Goal: Find contact information: Find contact information

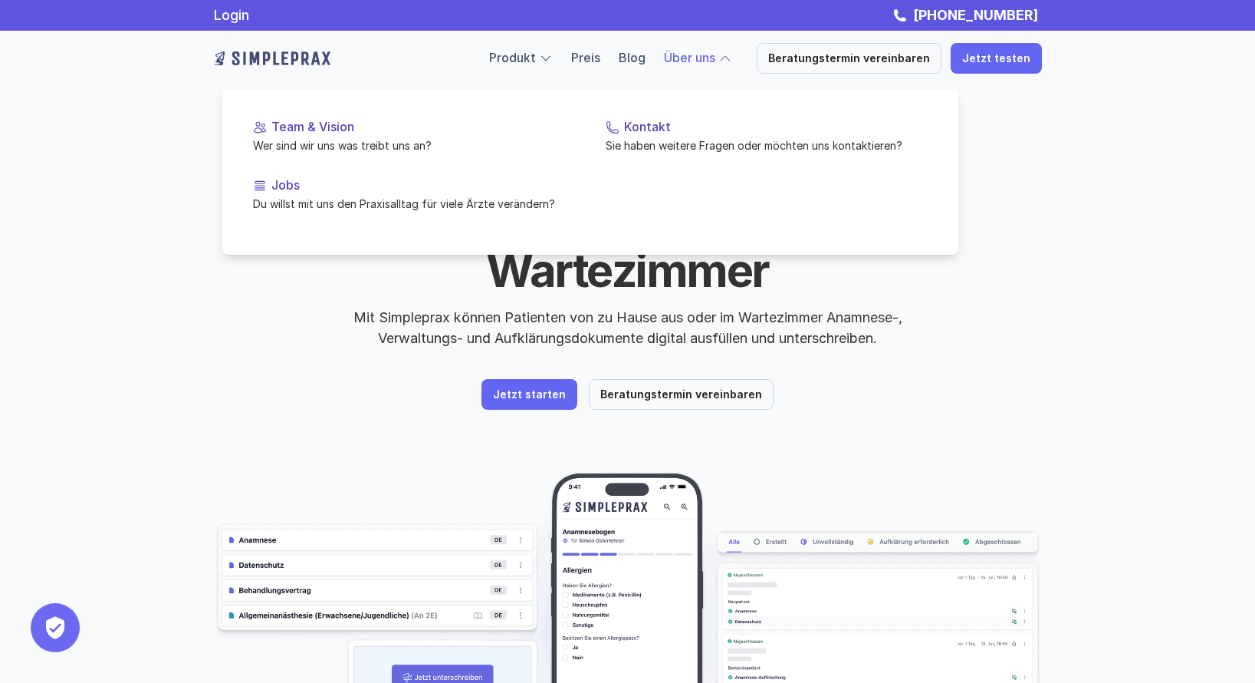
click at [690, 59] on link "Über uns" at bounding box center [689, 57] width 51 height 15
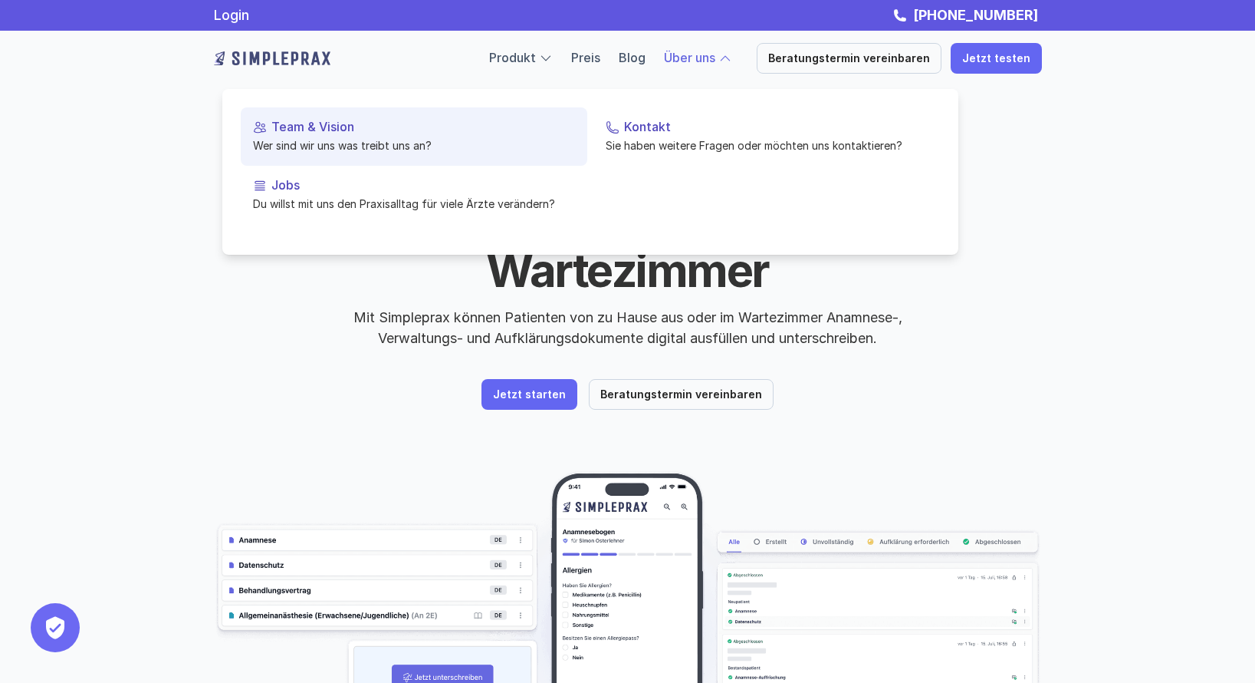
click at [301, 143] on p "Wer sind wir uns was treibt uns an?" at bounding box center [414, 145] width 322 height 16
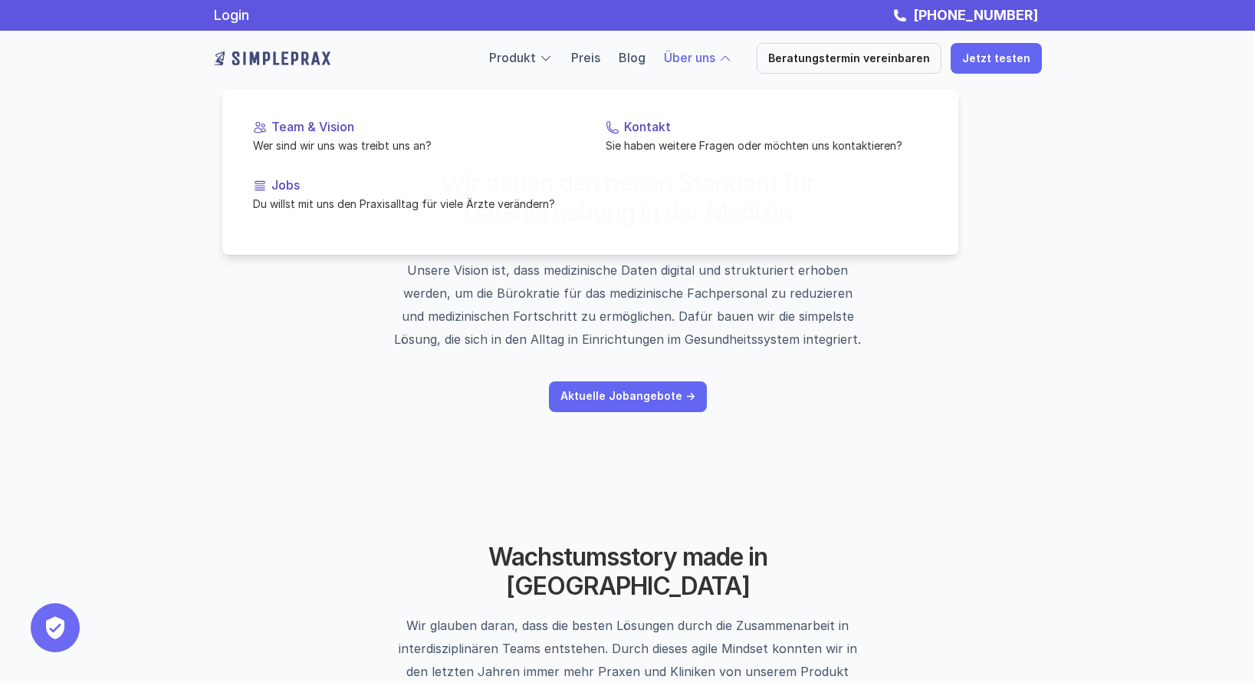
click at [716, 56] on link "Über uns" at bounding box center [689, 57] width 51 height 15
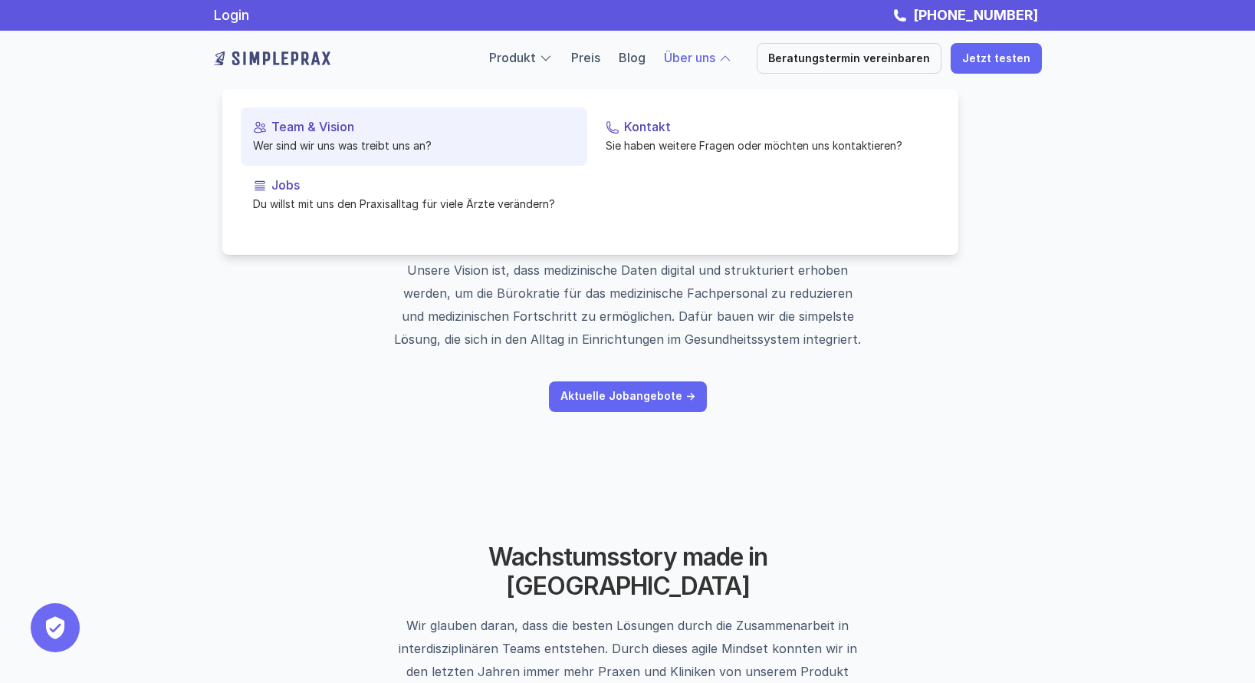
click at [323, 146] on p "Wer sind wir uns was treibt uns an?" at bounding box center [414, 145] width 322 height 16
click at [295, 133] on p "Team & Vision" at bounding box center [423, 127] width 304 height 15
click at [294, 130] on p "Team & Vision" at bounding box center [423, 127] width 304 height 15
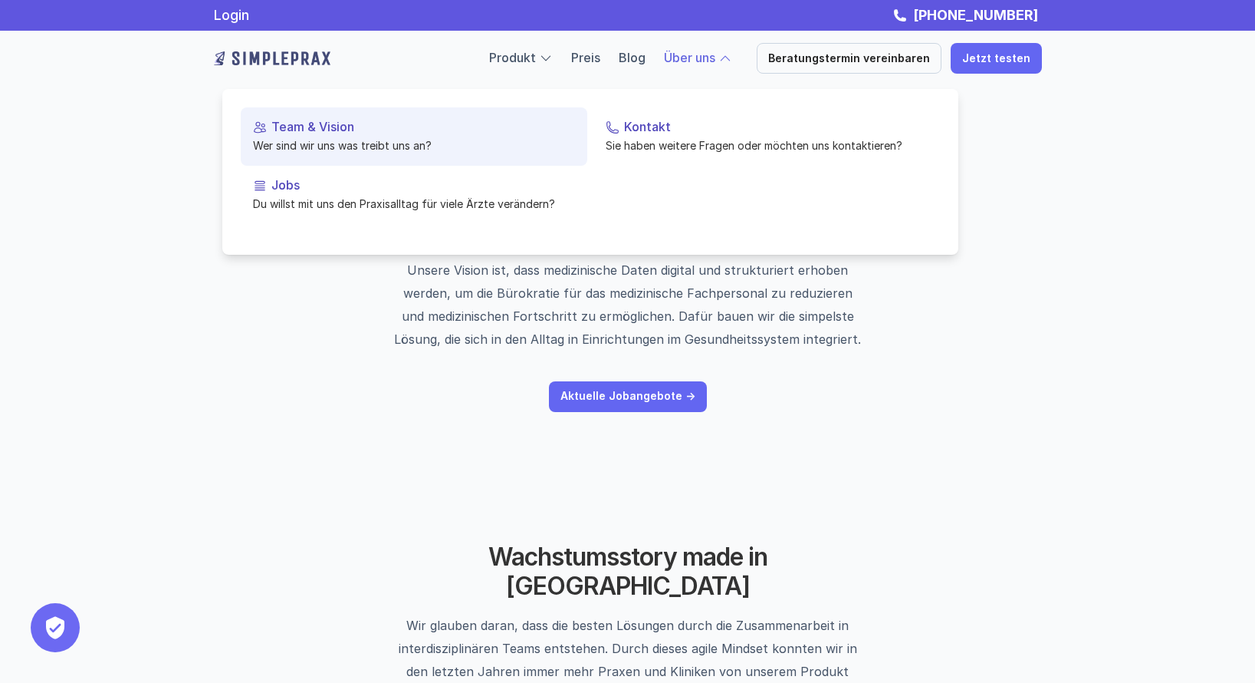
click at [294, 130] on p "Team & Vision" at bounding box center [423, 127] width 304 height 15
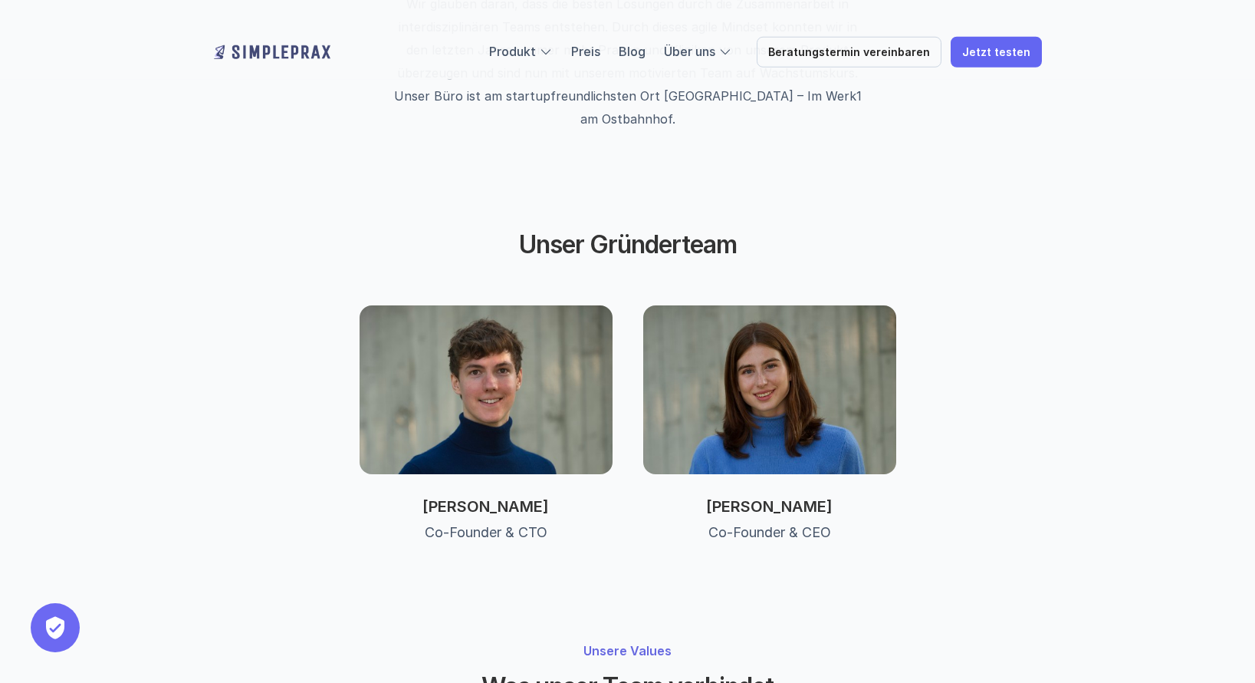
scroll to position [1253, 0]
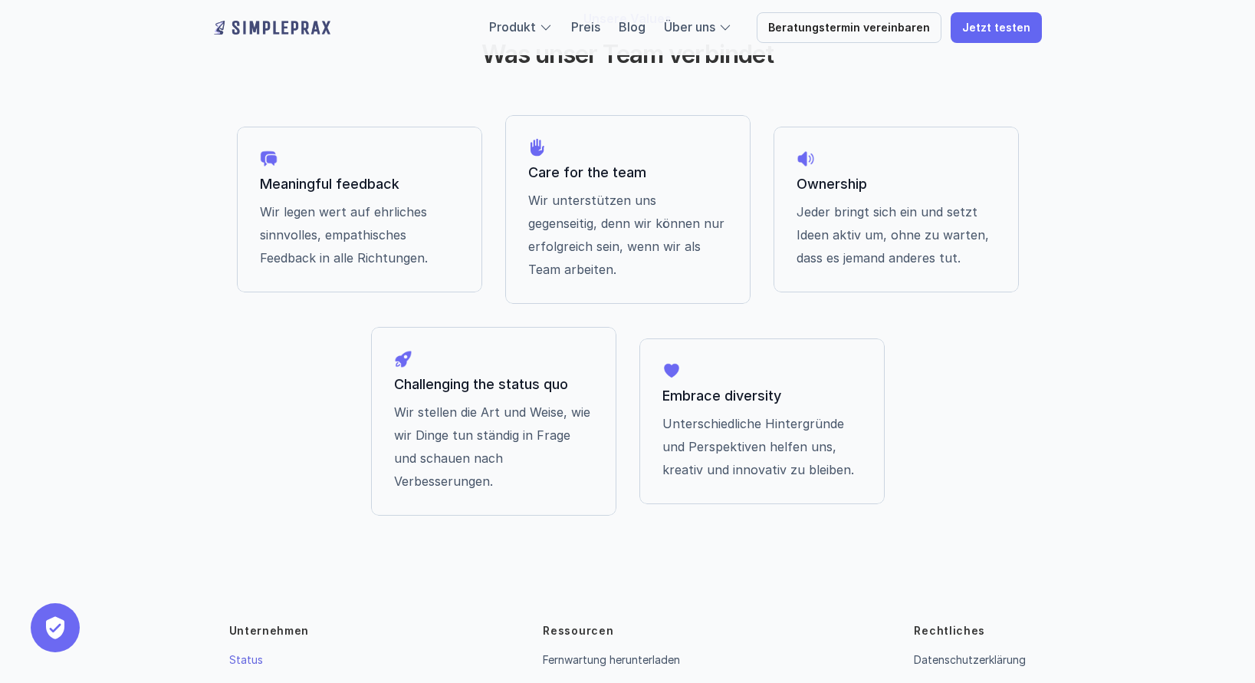
click at [252, 653] on link "Status" at bounding box center [246, 659] width 34 height 13
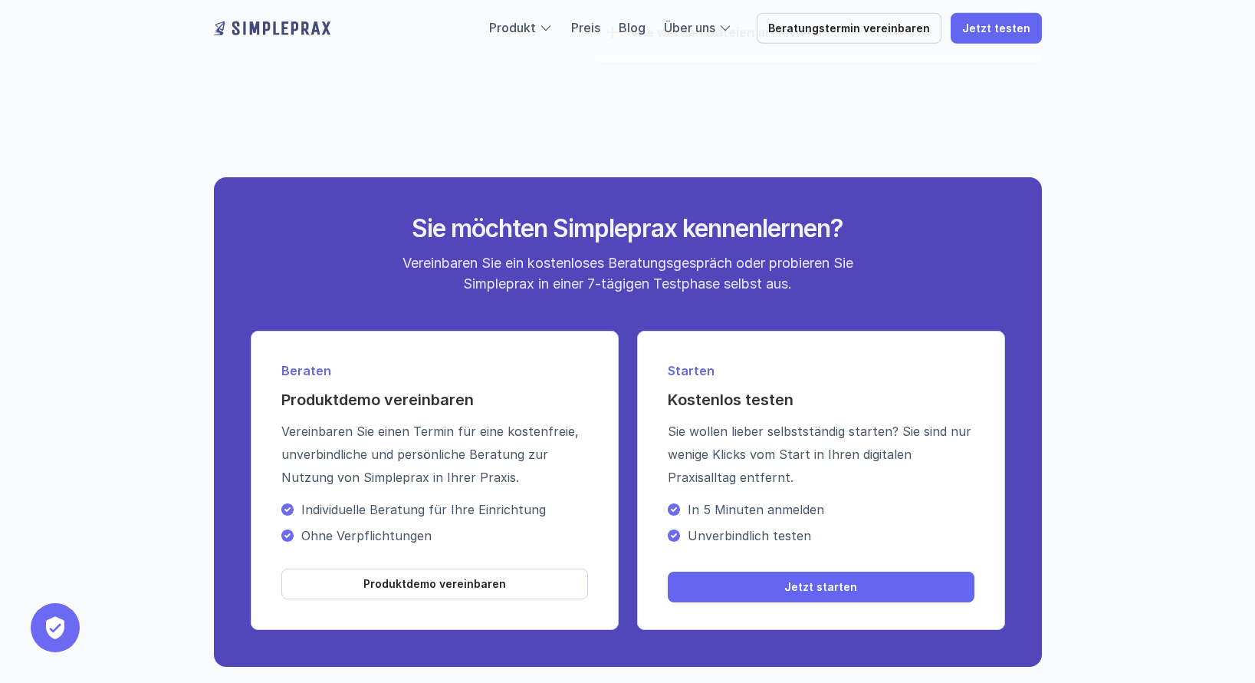
scroll to position [5474, 0]
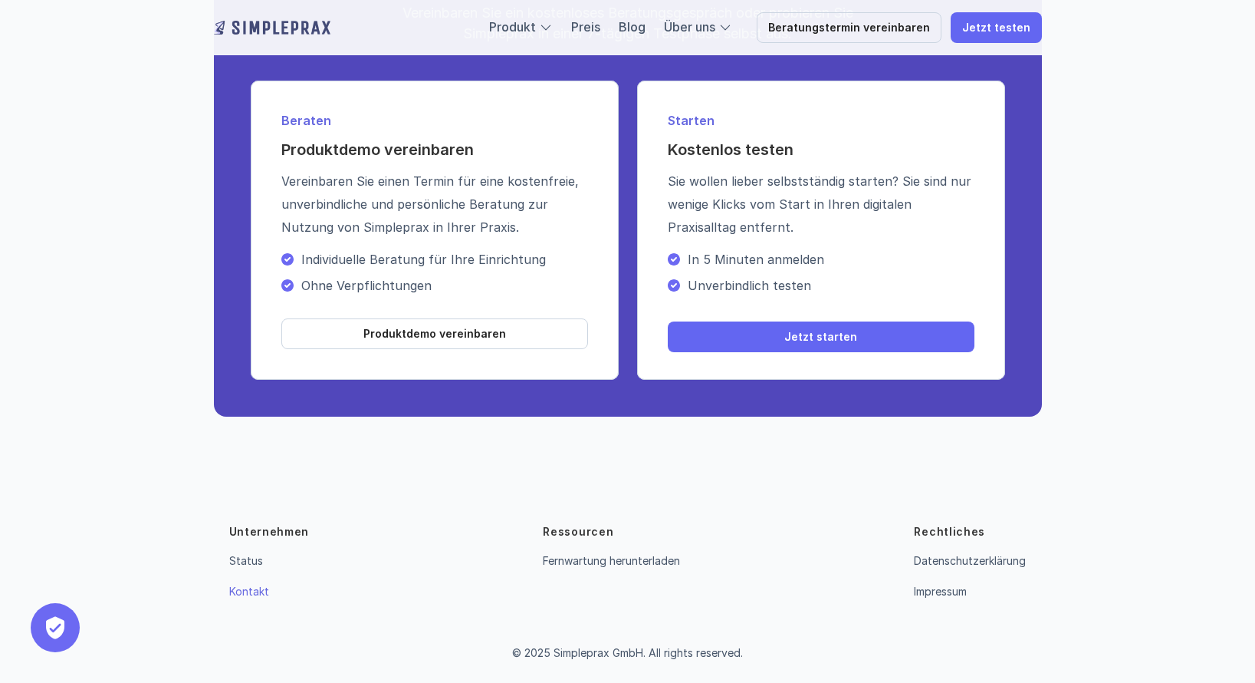
click at [251, 588] on link "Kontakt" at bounding box center [249, 590] width 40 height 13
